Goal: Book appointment/travel/reservation

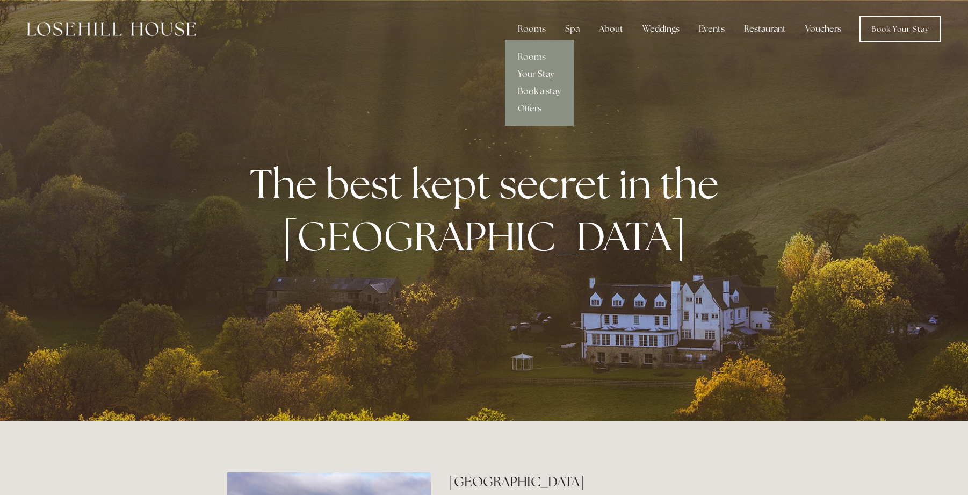
click at [541, 73] on link "Your Stay" at bounding box center [539, 74] width 69 height 17
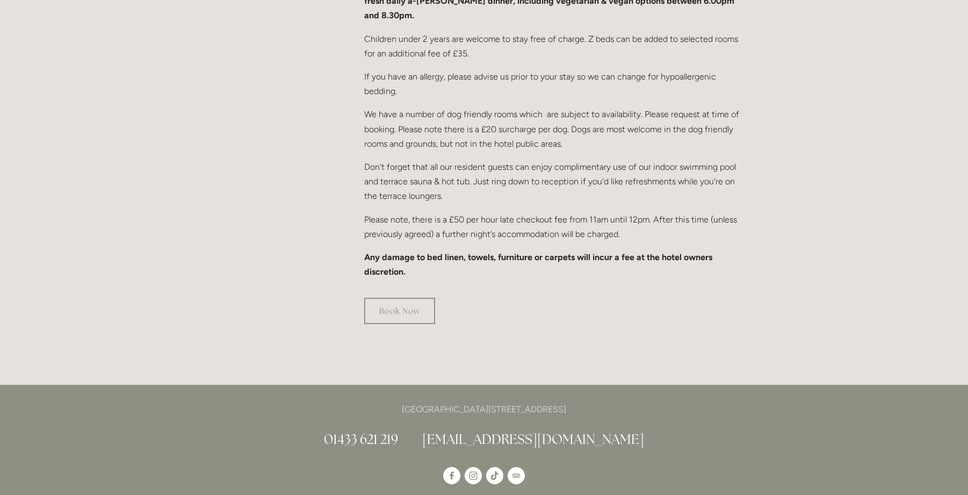
scroll to position [645, 0]
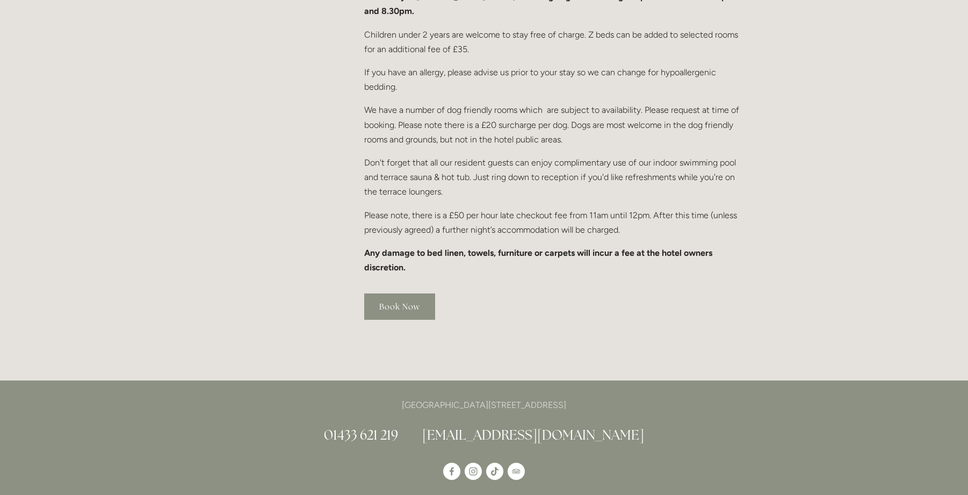
click at [425, 293] on link "Book Now" at bounding box center [399, 306] width 71 height 26
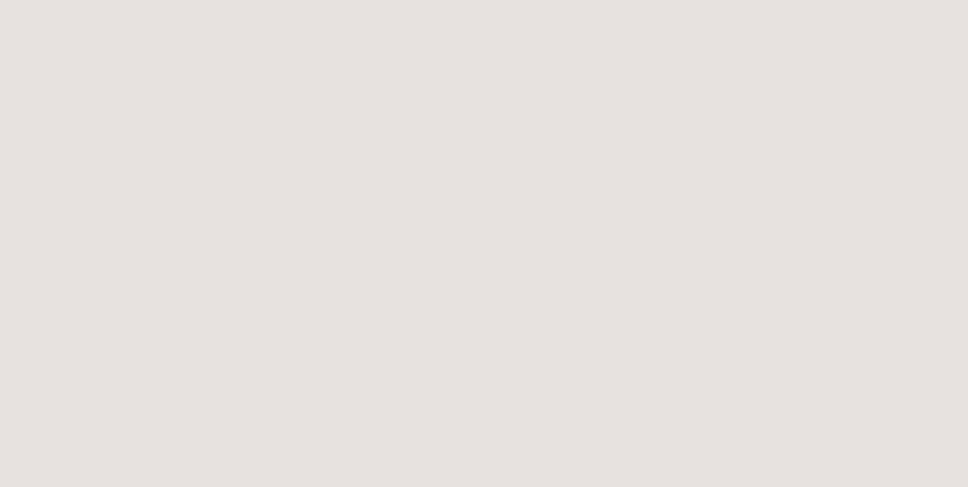
scroll to position [112, 0]
